Goal: Transaction & Acquisition: Purchase product/service

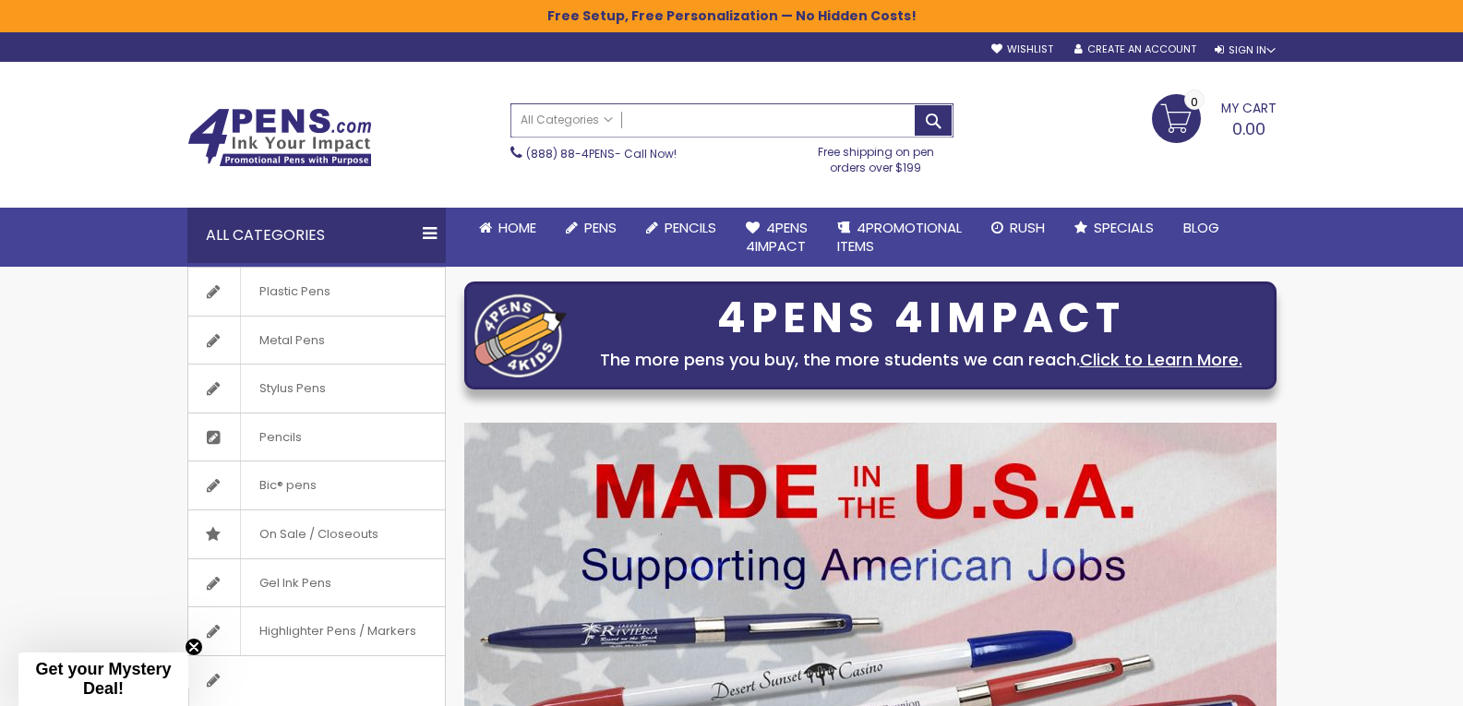
click at [652, 121] on input "Search" at bounding box center [731, 120] width 441 height 32
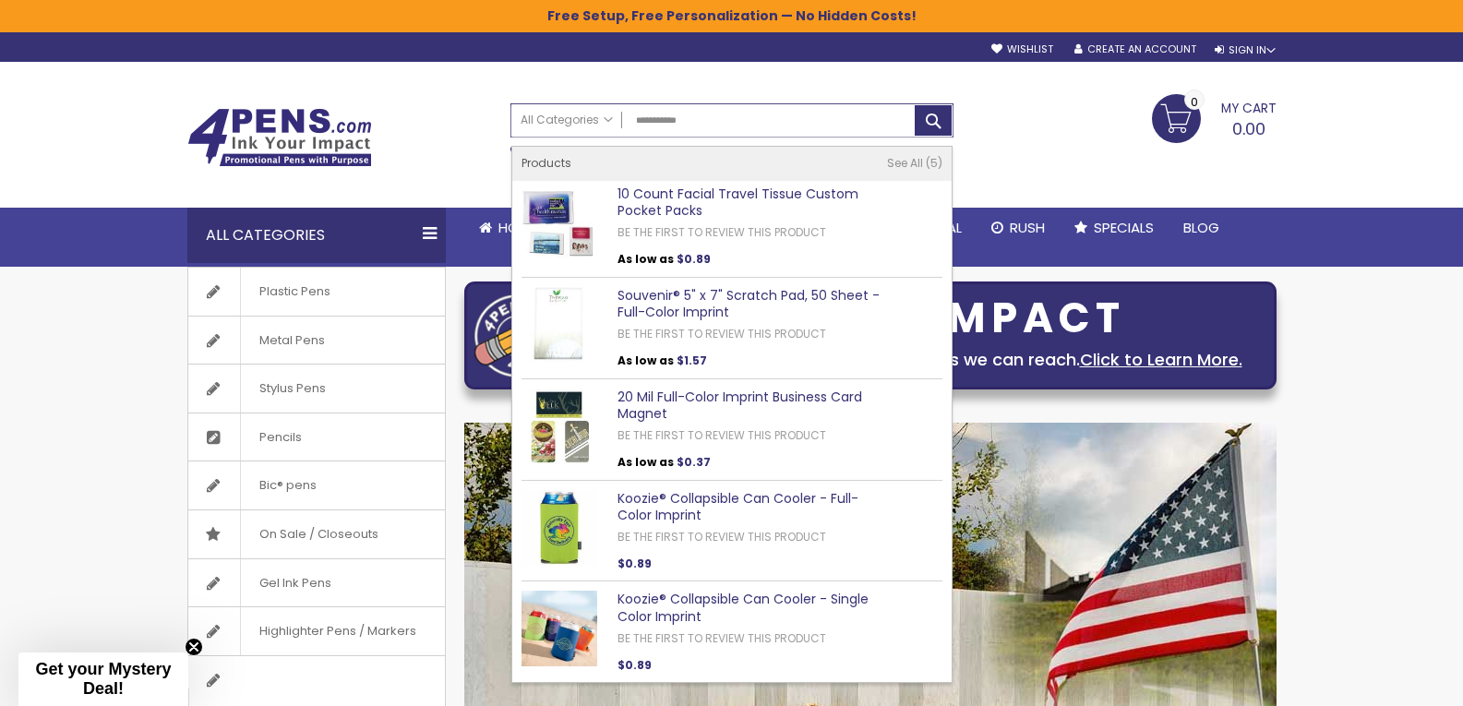
type input "**********"
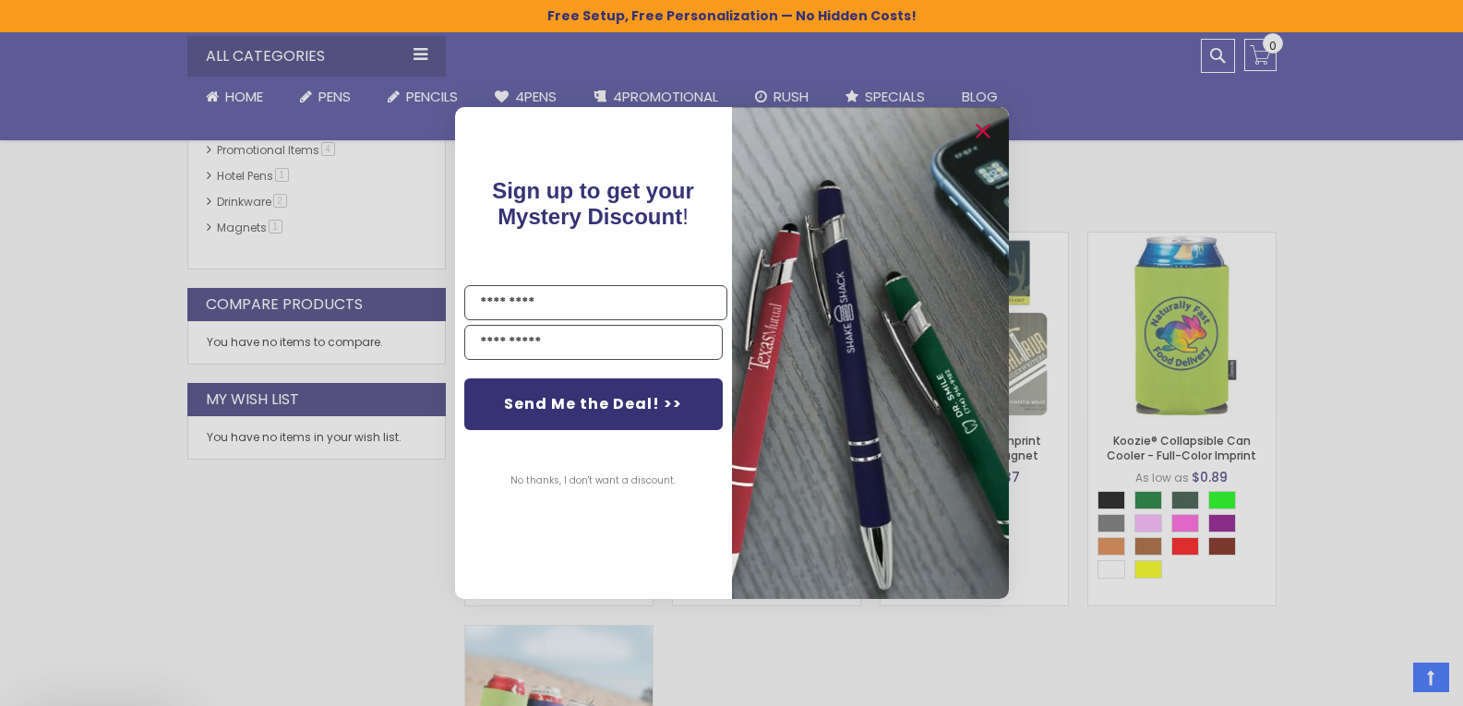
scroll to position [647, 0]
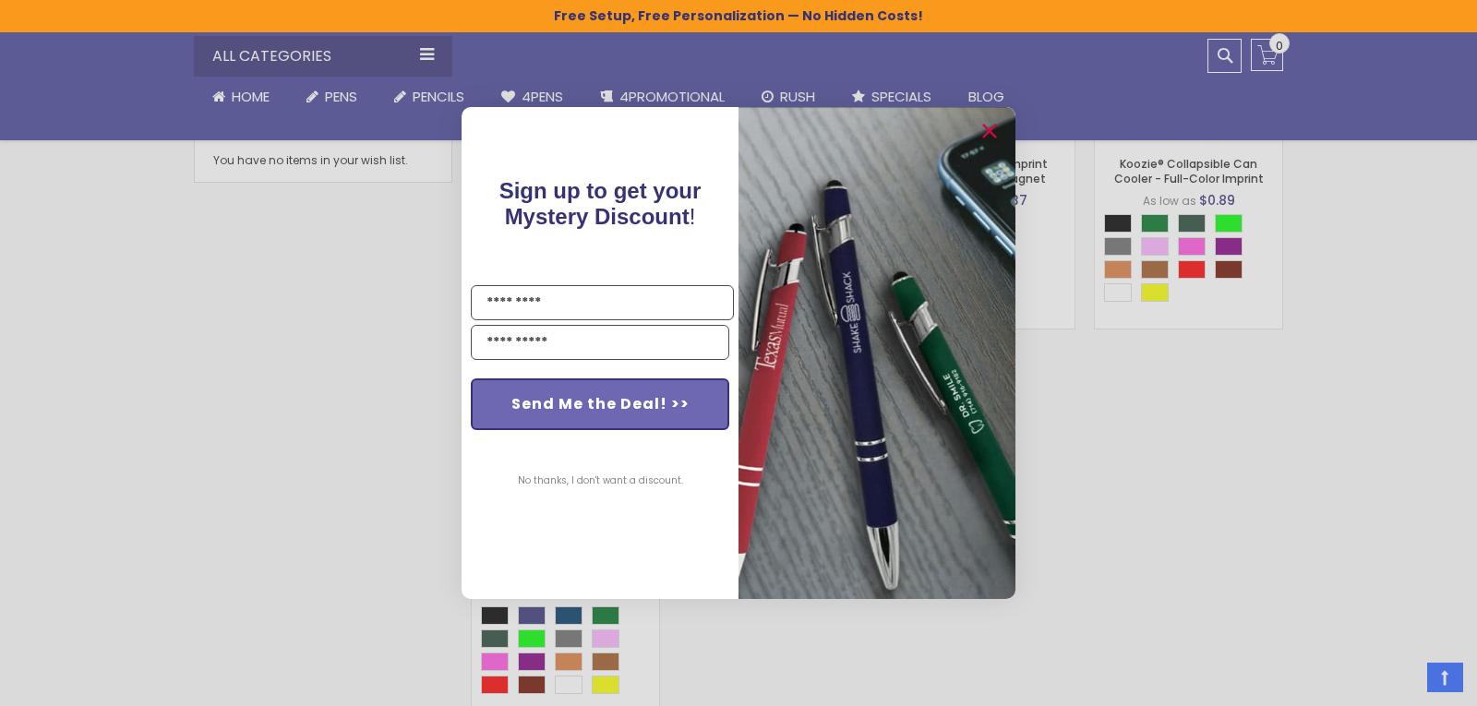
click at [587, 404] on button "Send Me the Deal! >>" at bounding box center [600, 405] width 258 height 52
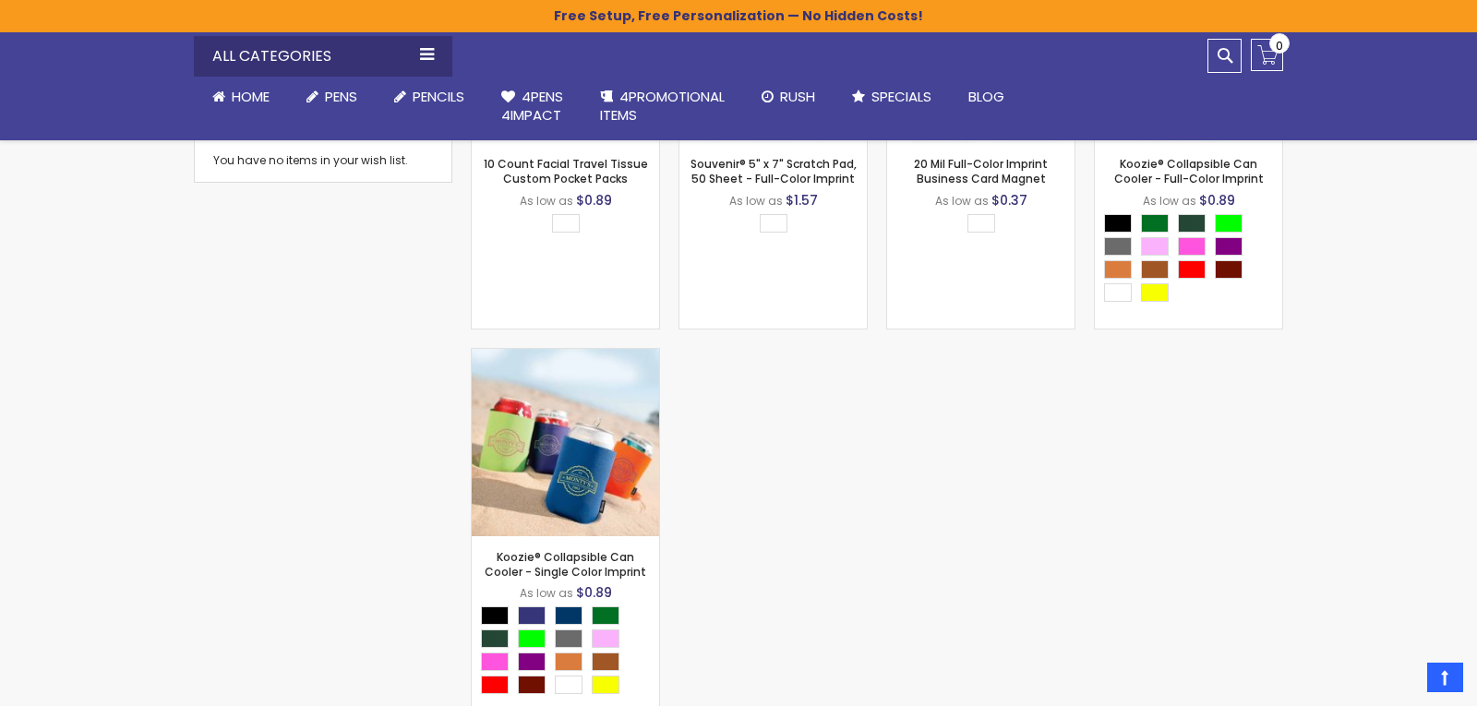
click at [1387, 382] on div "Close dialog Sign up to get your Mystery Discount ! Name Email Send Me the Deal…" at bounding box center [738, 353] width 1477 height 706
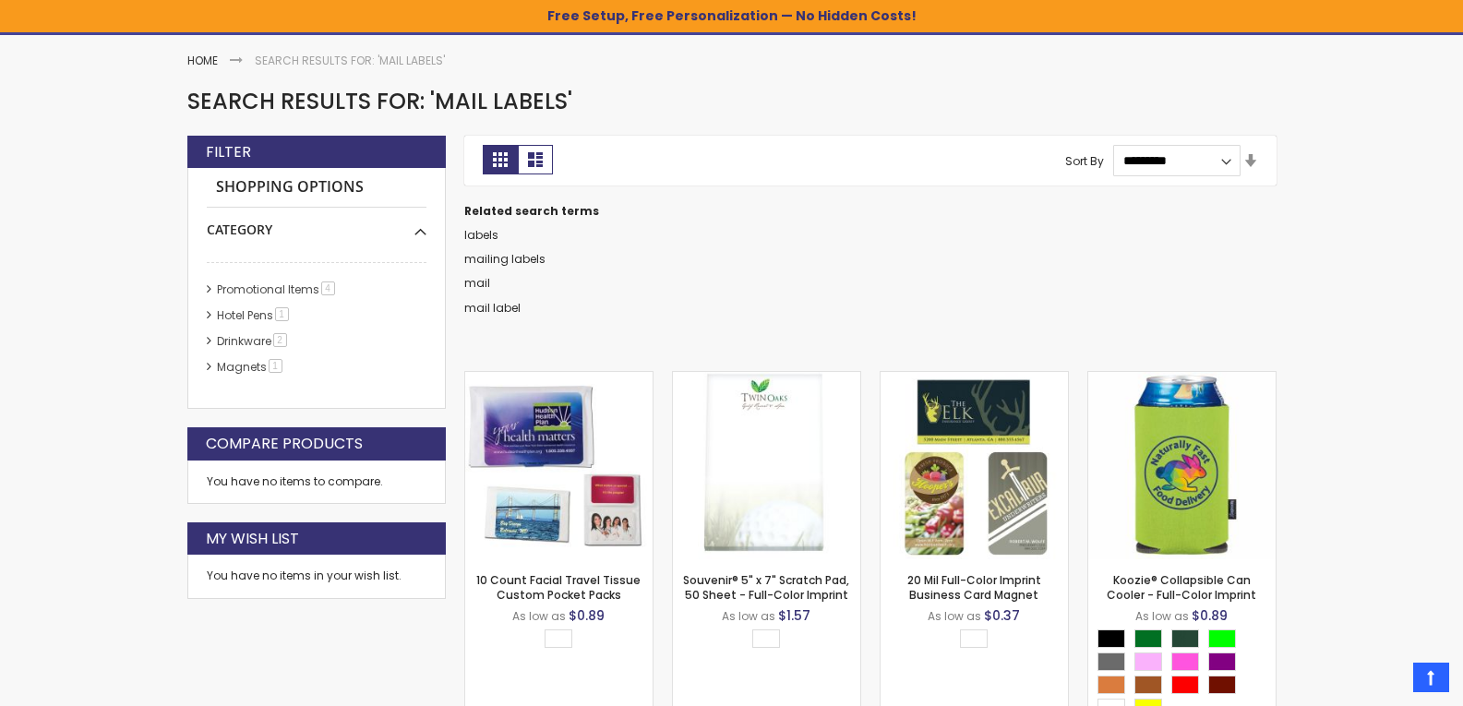
scroll to position [191, 0]
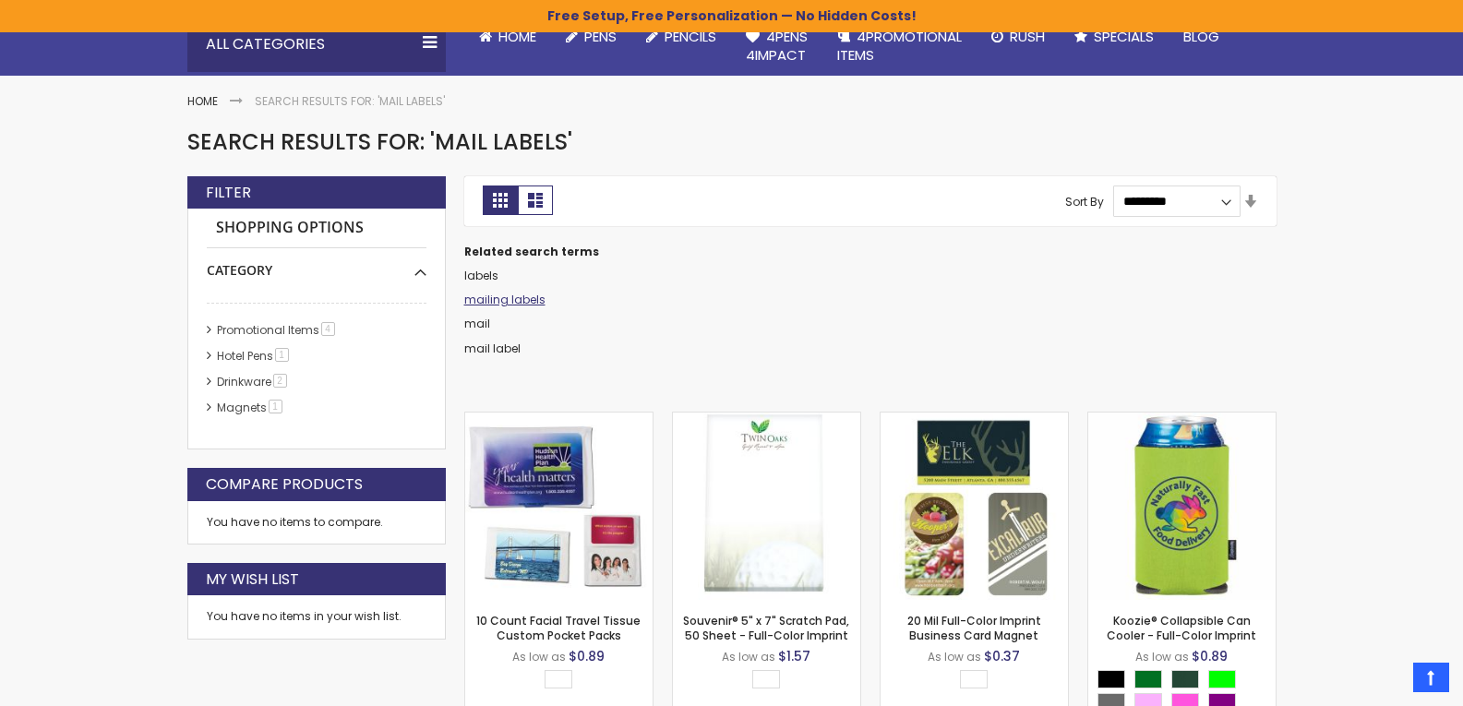
click at [514, 296] on link "mailing labels" at bounding box center [504, 300] width 81 height 16
